Goal: Task Accomplishment & Management: Use online tool/utility

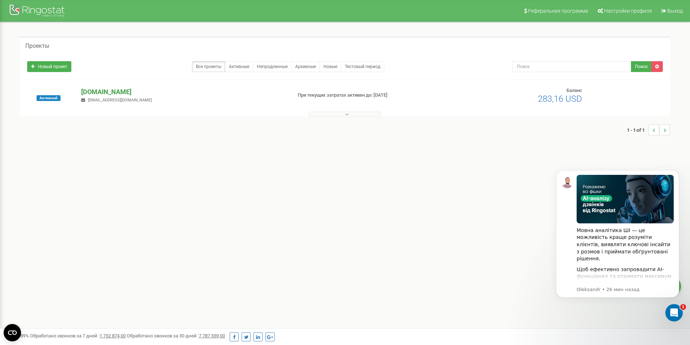
click at [104, 93] on p "[DOMAIN_NAME]" at bounding box center [183, 91] width 205 height 9
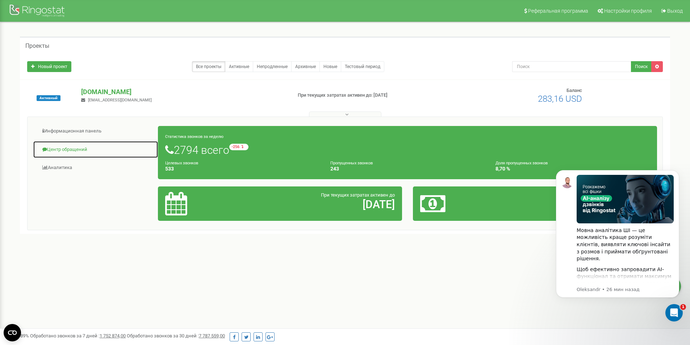
click at [65, 150] on link "Центр обращений" at bounding box center [95, 150] width 125 height 18
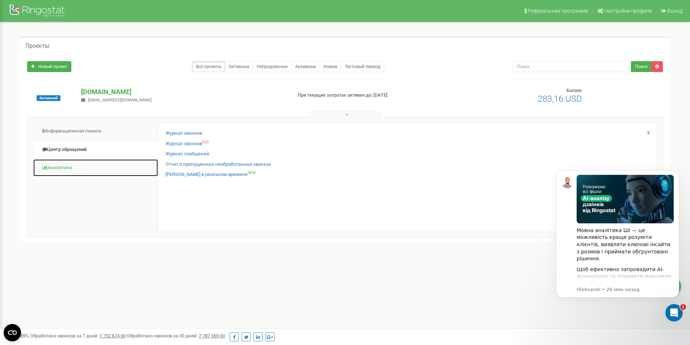
click at [61, 167] on link "Аналитика" at bounding box center [95, 168] width 125 height 18
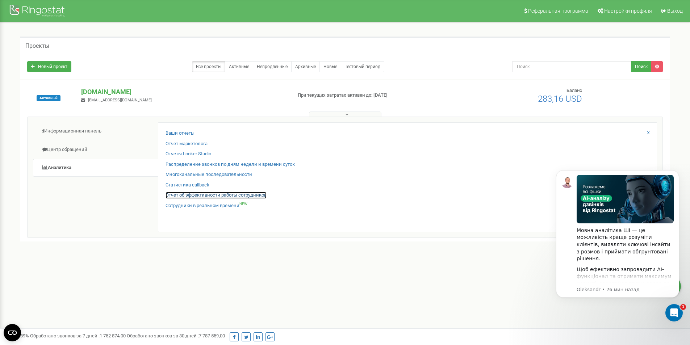
click at [201, 195] on link "Отчет об эффективности работы сотрудников" at bounding box center [215, 195] width 101 height 7
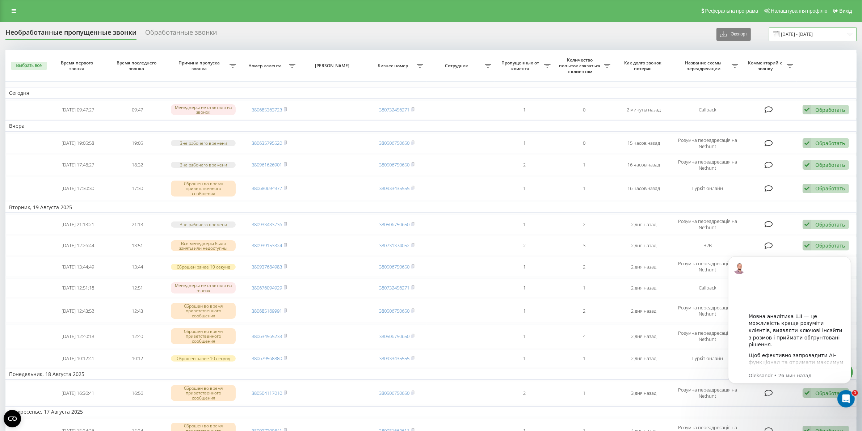
click at [844, 33] on input "[DATE] - [DATE]" at bounding box center [813, 34] width 88 height 14
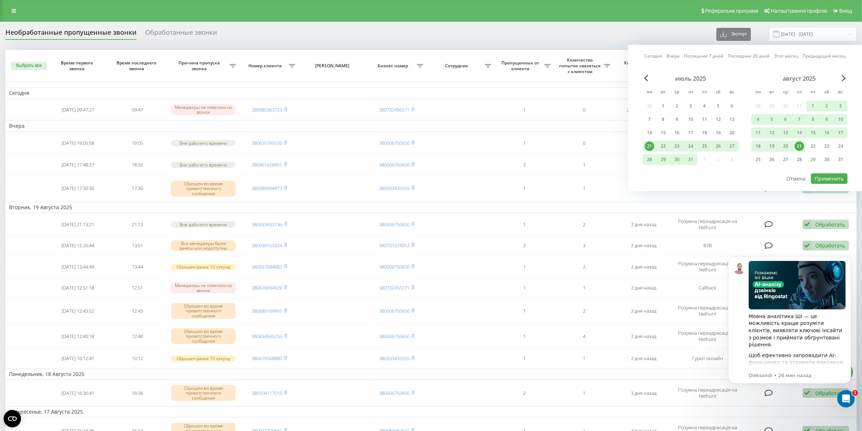
click at [800, 143] on div "21" at bounding box center [799, 146] width 9 height 9
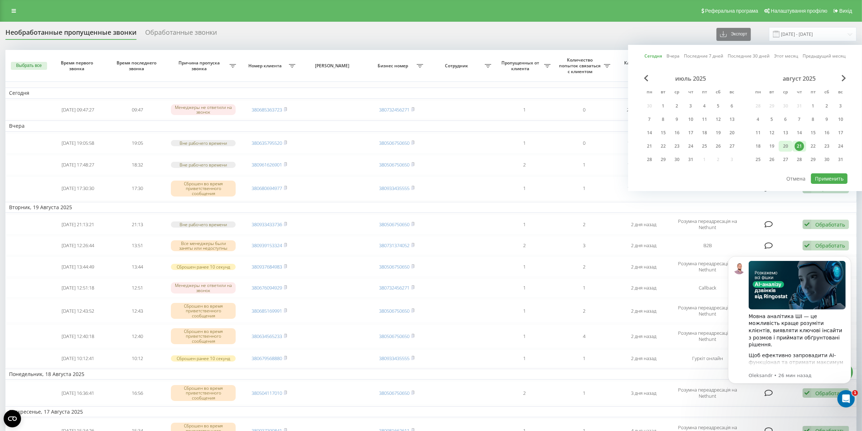
click at [785, 142] on div "20" at bounding box center [785, 146] width 9 height 9
click at [798, 143] on div "21" at bounding box center [799, 146] width 9 height 9
drag, startPoint x: 829, startPoint y: 169, endPoint x: 830, endPoint y: 173, distance: 3.6
click at [830, 170] on div "июль 2025 пн вт ср чт пт сб вс 30 1 2 3 4 5 6 7 8 9 10 11 12 13 14 15 16 17 18 …" at bounding box center [744, 124] width 205 height 98
click at [830, 174] on button "Применить" at bounding box center [829, 178] width 37 height 10
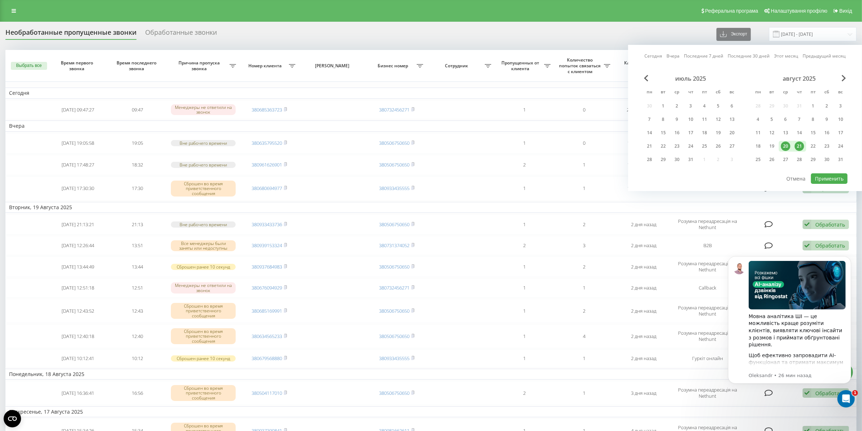
type input "20.08.2025 - 21.08.2025"
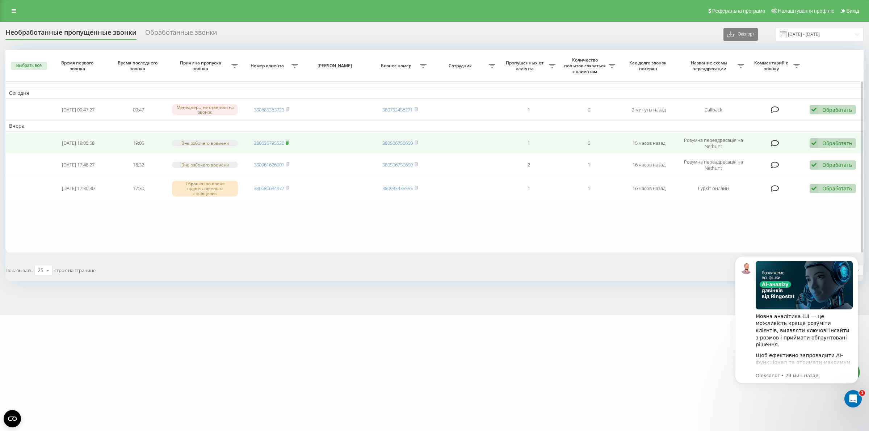
click at [288, 142] on rect at bounding box center [287, 143] width 2 height 3
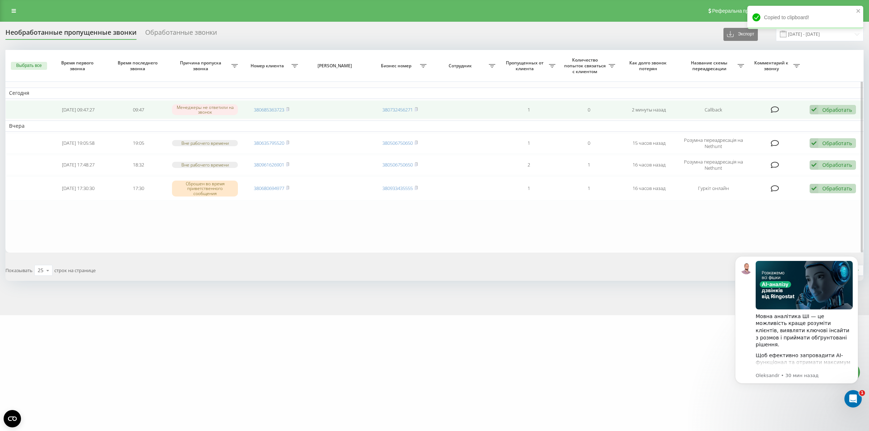
click at [290, 109] on td "380685363723" at bounding box center [271, 109] width 60 height 19
click at [289, 109] on icon at bounding box center [287, 108] width 3 height 3
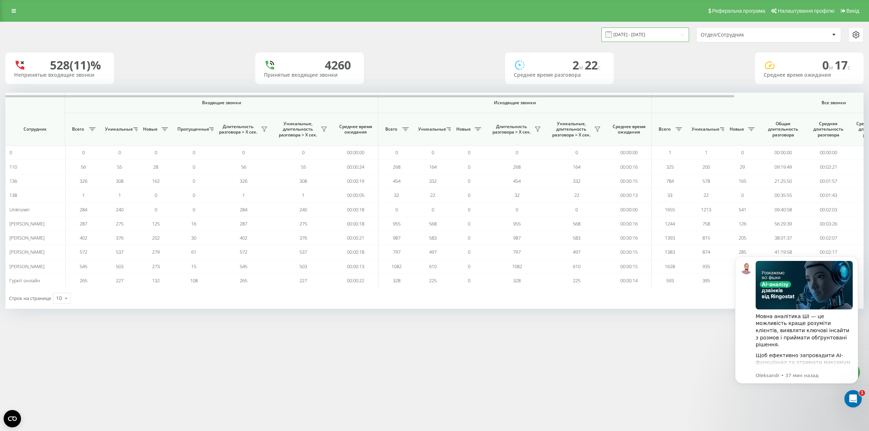
click at [676, 33] on input "[DATE] - [DATE]" at bounding box center [645, 35] width 88 height 14
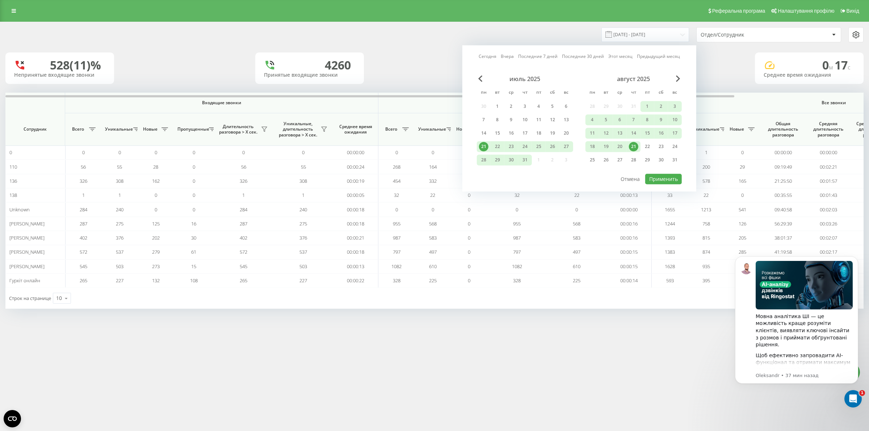
click at [633, 145] on div "21" at bounding box center [633, 146] width 9 height 9
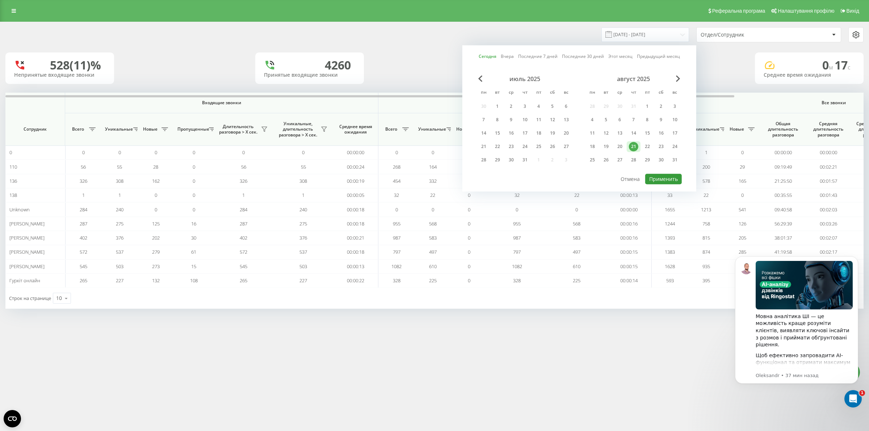
click at [666, 176] on button "Применить" at bounding box center [663, 179] width 37 height 10
type input "[DATE] - [DATE]"
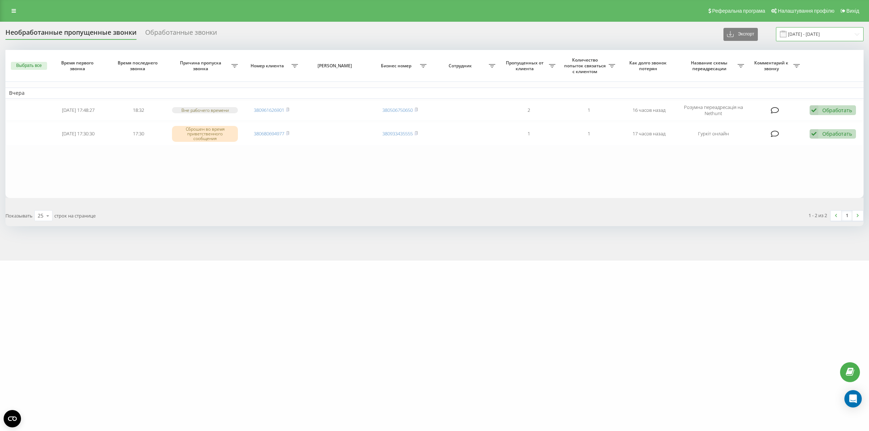
click at [858, 34] on input "[DATE] - [DATE]" at bounding box center [820, 34] width 88 height 14
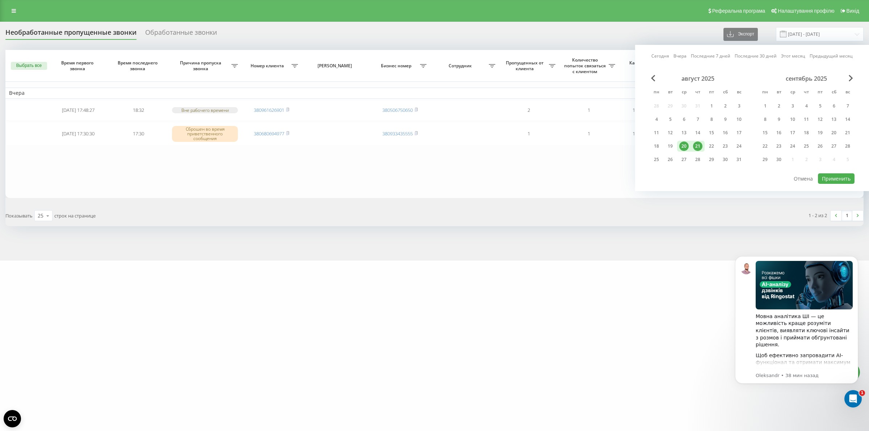
click at [697, 144] on div "21" at bounding box center [697, 146] width 9 height 9
click at [836, 174] on button "Применить" at bounding box center [836, 178] width 37 height 10
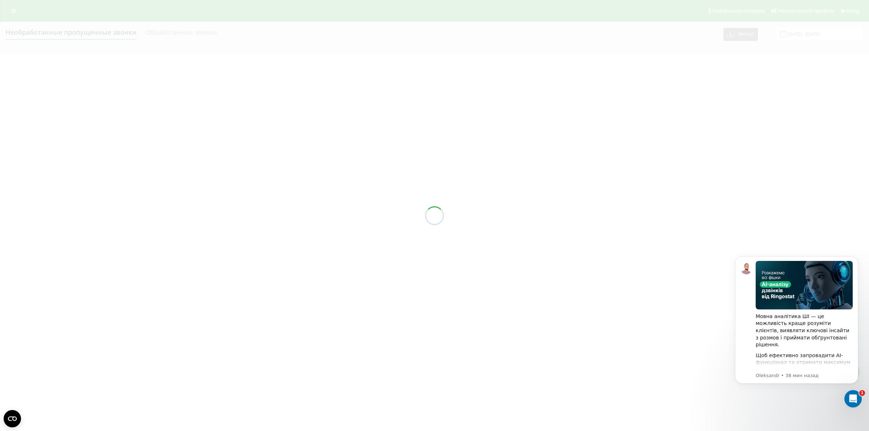
type input "[DATE] - [DATE]"
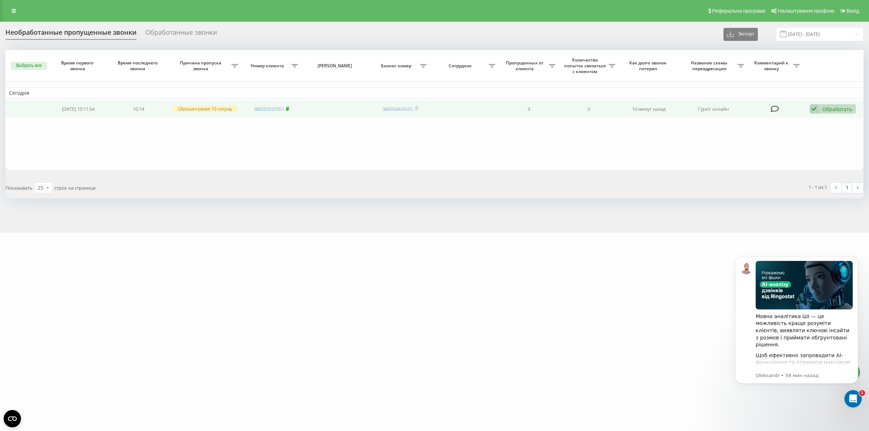
click at [289, 108] on icon at bounding box center [287, 107] width 3 height 3
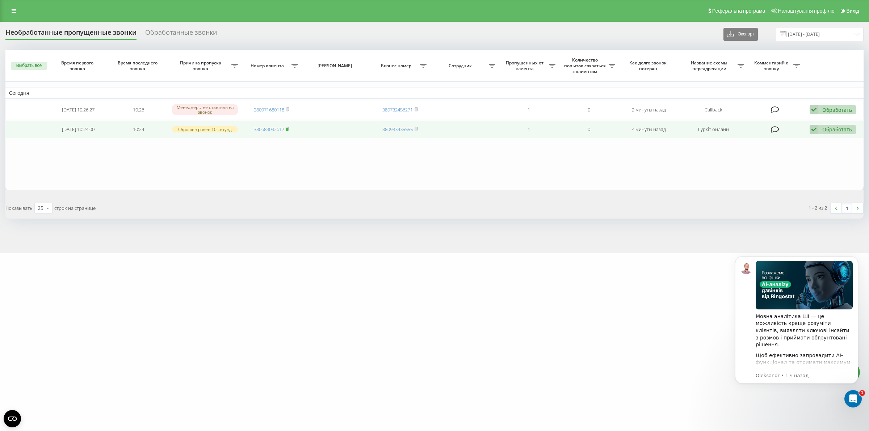
click at [289, 129] on icon at bounding box center [287, 129] width 3 height 4
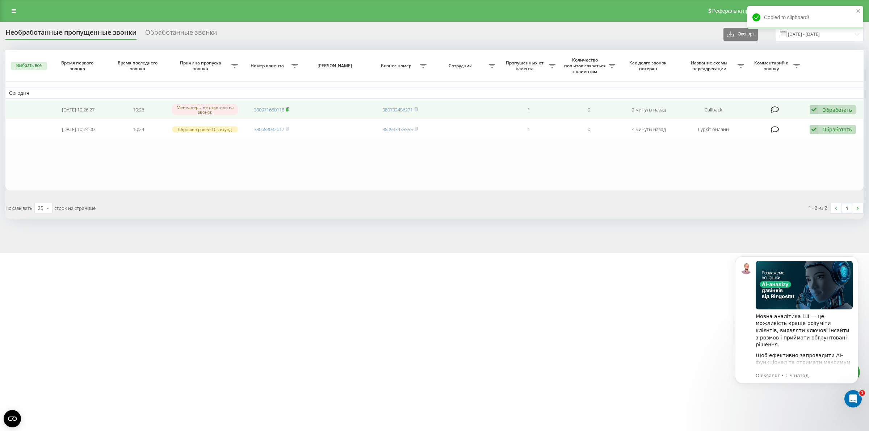
click at [289, 110] on icon at bounding box center [287, 108] width 3 height 3
